Goal: Find specific page/section

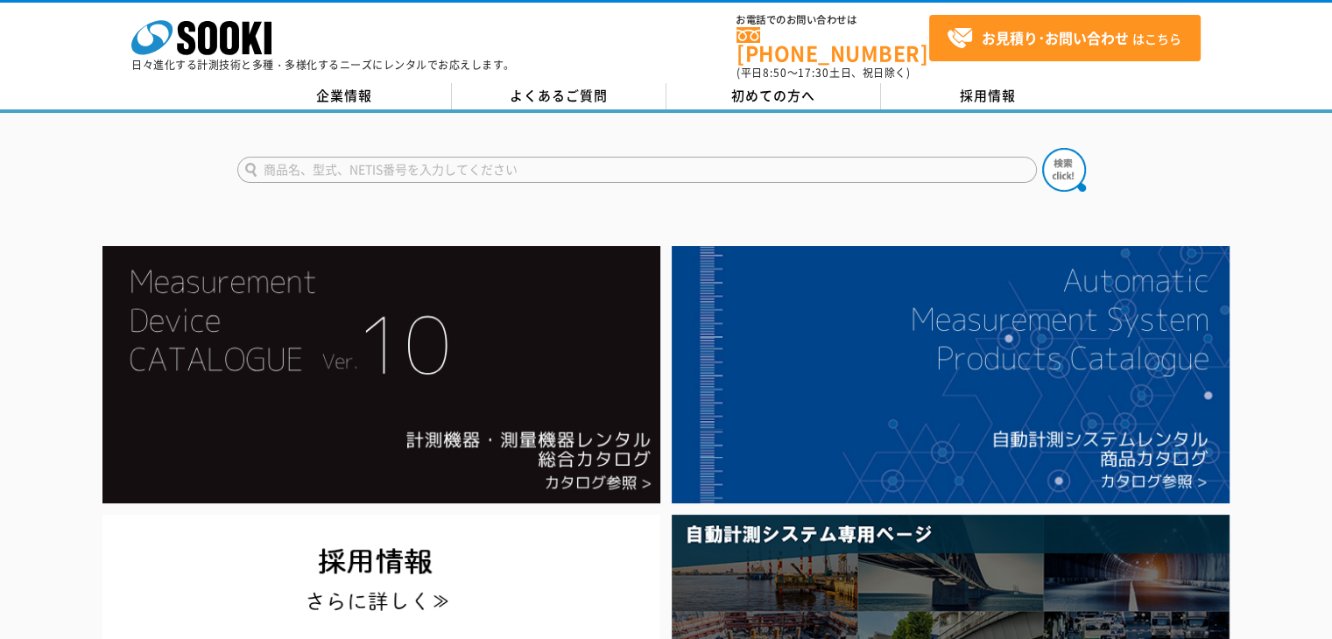
click at [652, 157] on input "text" at bounding box center [637, 170] width 800 height 26
drag, startPoint x: 342, startPoint y: 155, endPoint x: 129, endPoint y: 162, distance: 212.9
click at [129, 162] on div "MSC-3K" at bounding box center [666, 155] width 1332 height 84
type input "MSC-3K"
click at [1061, 164] on img at bounding box center [1064, 170] width 44 height 44
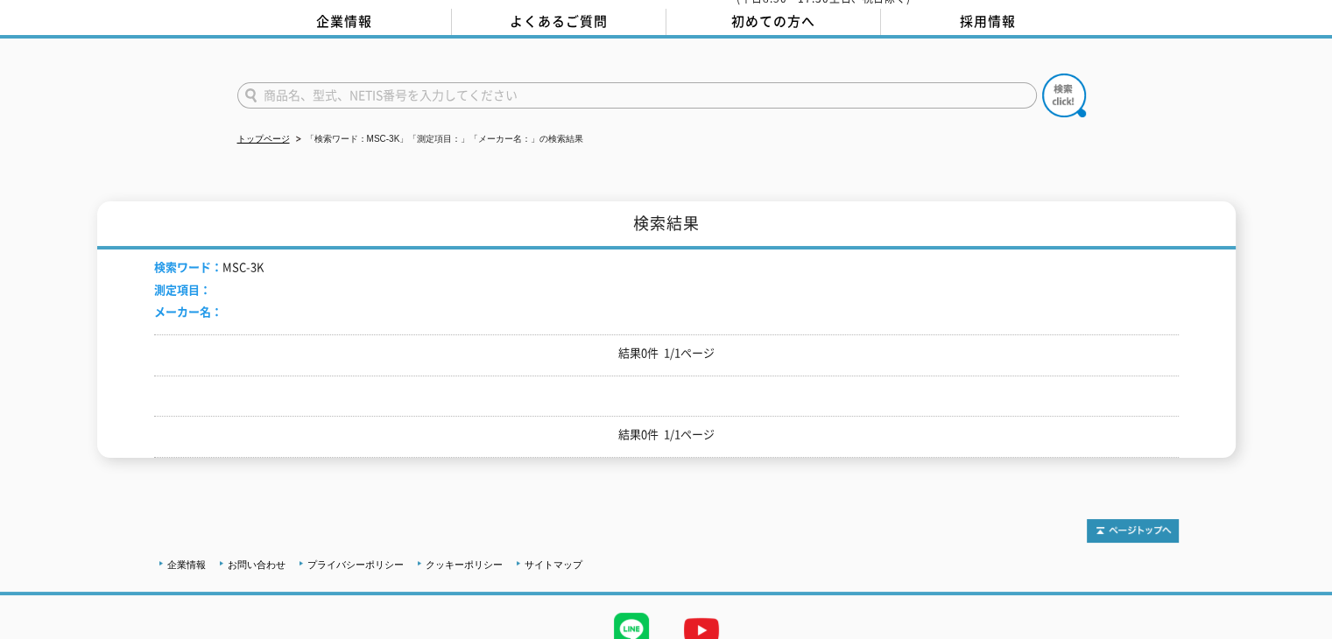
scroll to position [138, 0]
